Goal: Download file/media

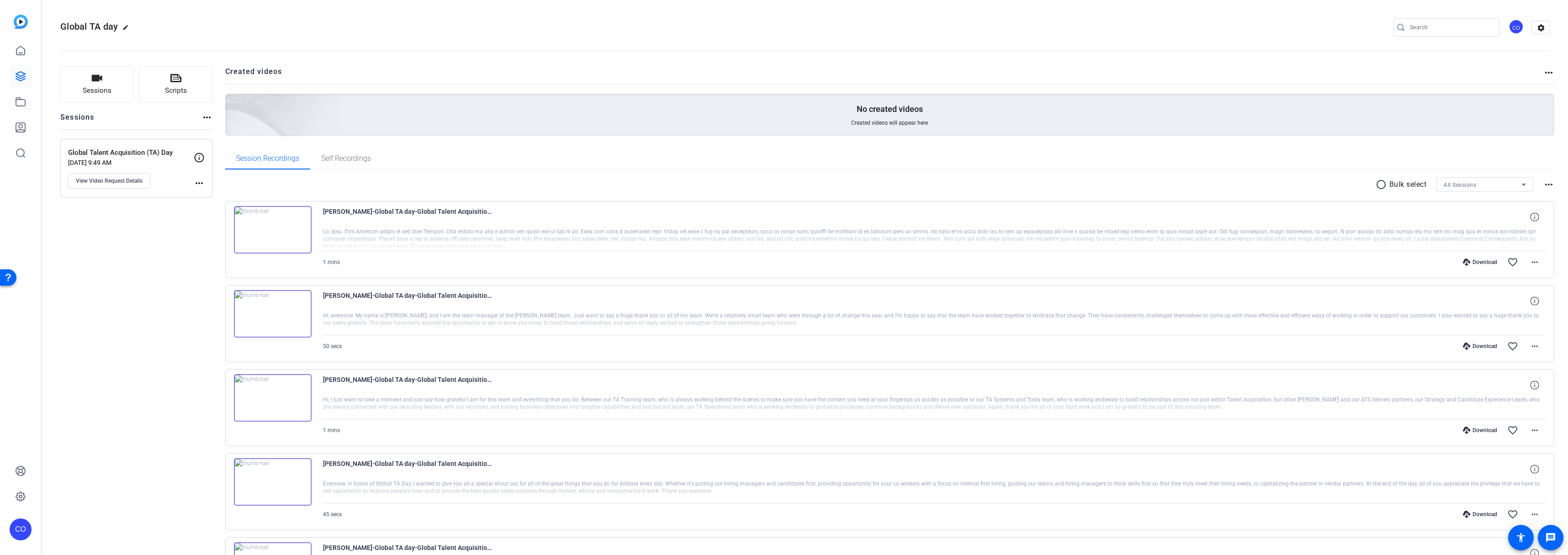
click at [1377, 185] on mat-icon "radio_button_unchecked" at bounding box center [1382, 184] width 14 height 11
click at [1399, 185] on icon at bounding box center [1401, 185] width 5 height 12
click at [1403, 198] on span "Select All" at bounding box center [1420, 198] width 48 height 11
click at [1279, 158] on div at bounding box center [784, 278] width 1568 height 555
click at [1412, 184] on span at bounding box center [1410, 185] width 32 height 22
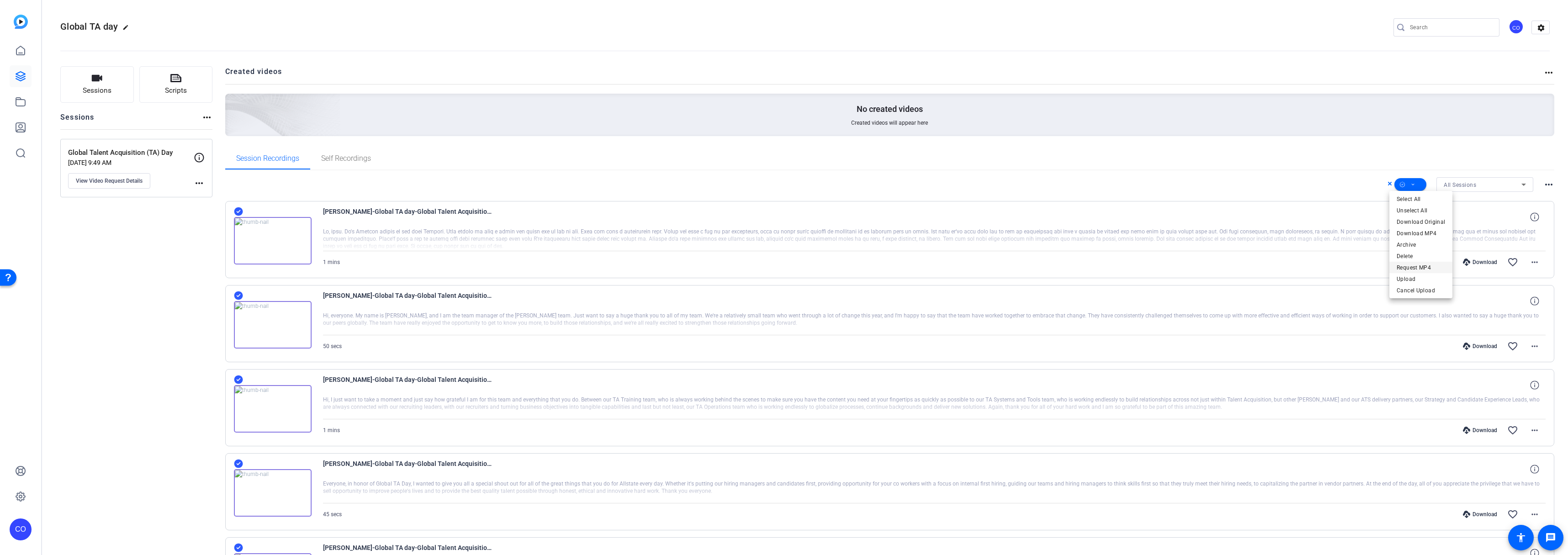
click at [1425, 268] on span "Request MP4" at bounding box center [1420, 268] width 48 height 11
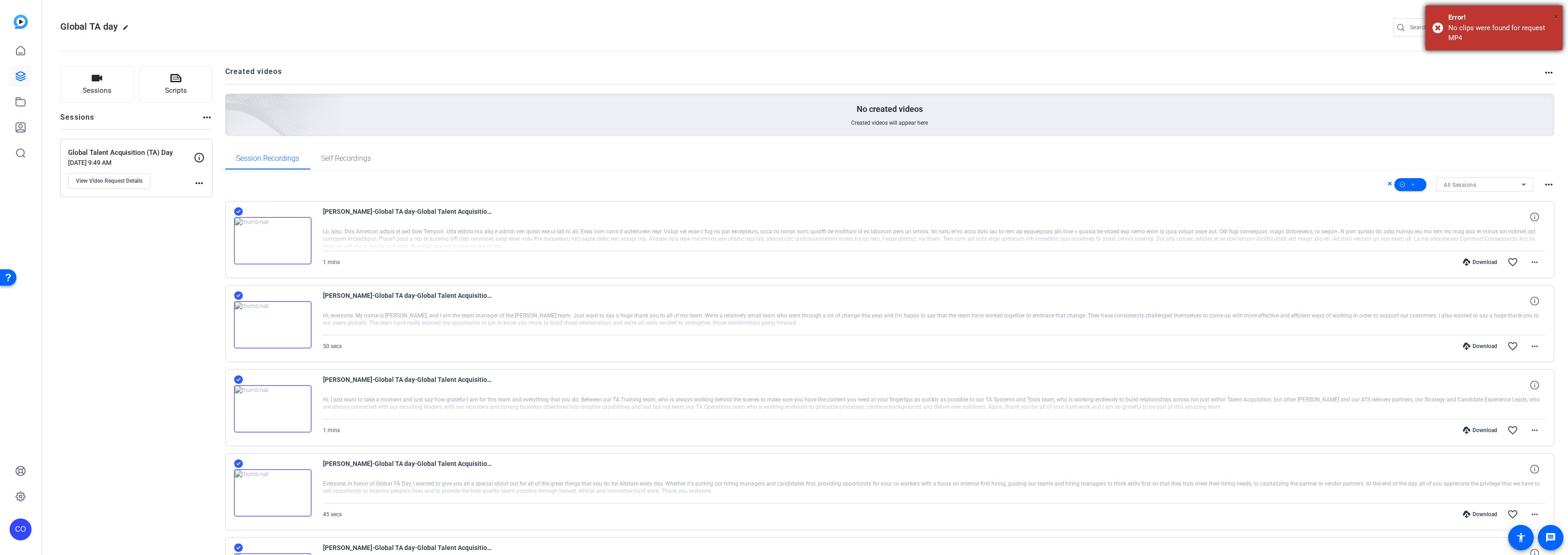
click at [1553, 17] on span "×" at bounding box center [1555, 16] width 5 height 11
click at [1411, 186] on span at bounding box center [1410, 185] width 32 height 22
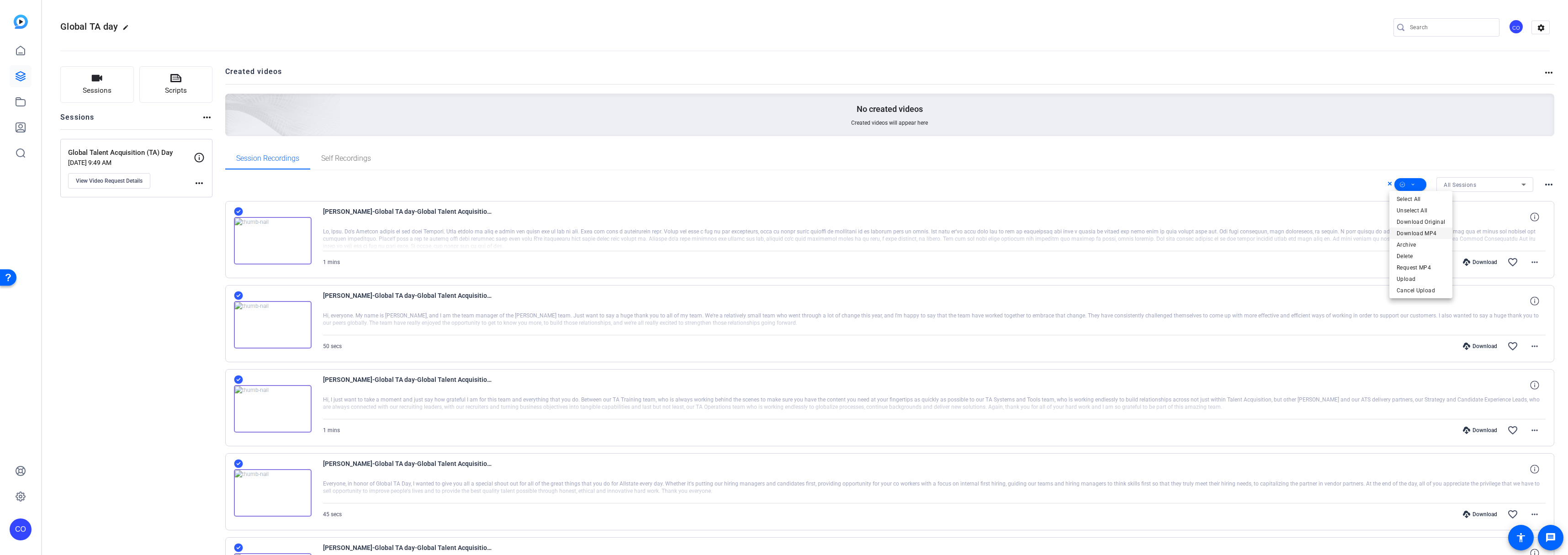
click at [1422, 230] on span "Download MP4" at bounding box center [1420, 233] width 48 height 11
